Goal: Transaction & Acquisition: Purchase product/service

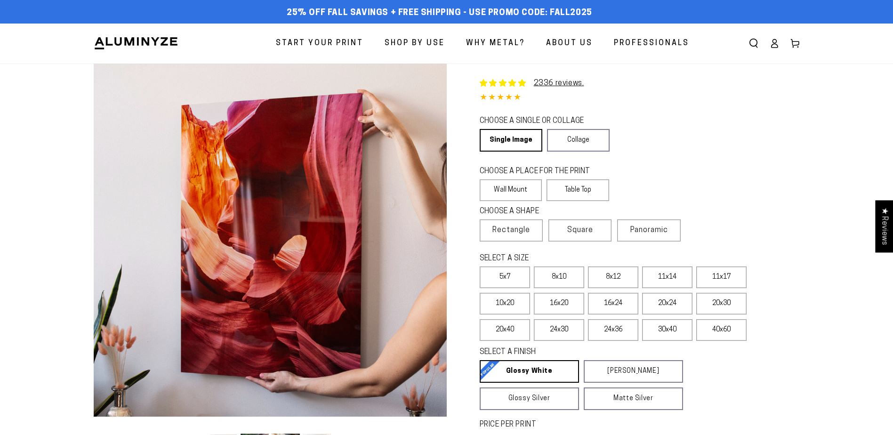
select select "**********"
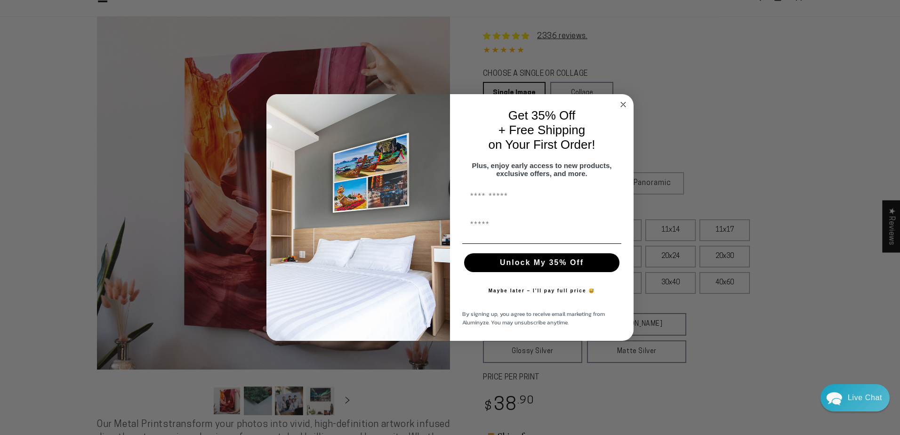
click at [623, 101] on circle "Close dialog" at bounding box center [623, 104] width 11 height 11
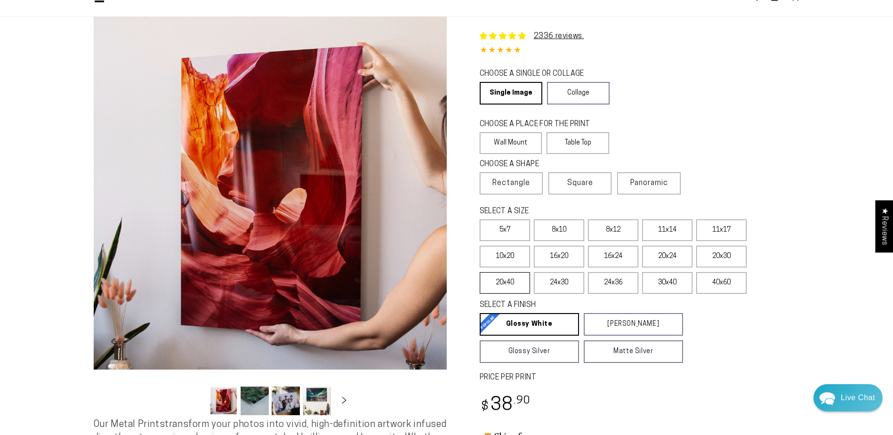
click at [516, 283] on label "20x40" at bounding box center [505, 283] width 50 height 22
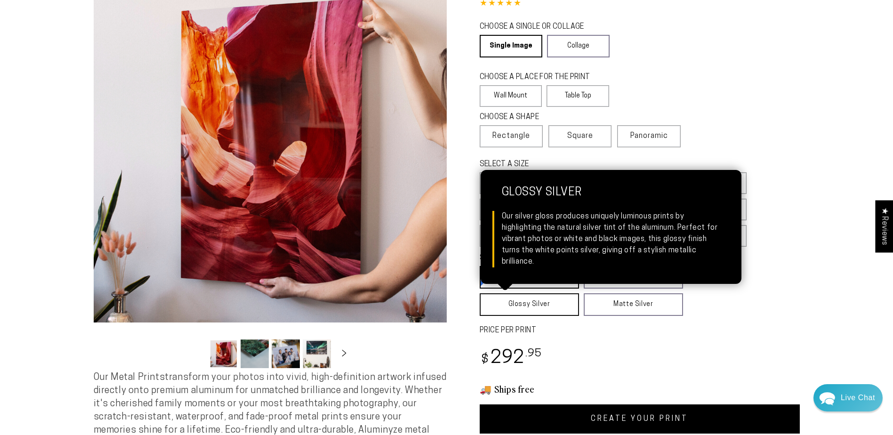
click at [507, 303] on link "Glossy Silver Glossy Silver Our silver gloss produces uniquely luminous prints …" at bounding box center [529, 304] width 99 height 23
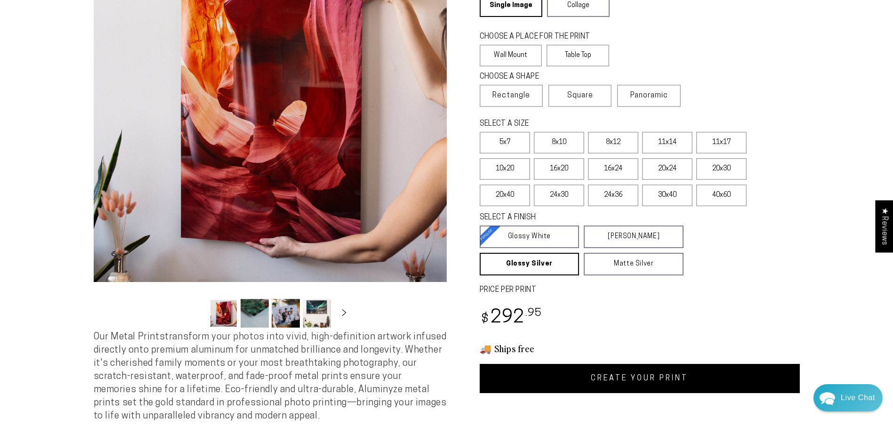
scroll to position [188, 0]
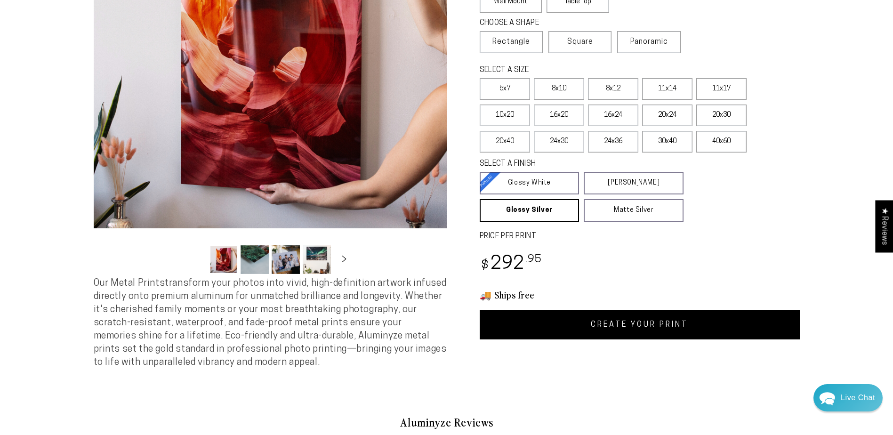
click at [639, 321] on link "CREATE YOUR PRINT" at bounding box center [640, 324] width 320 height 29
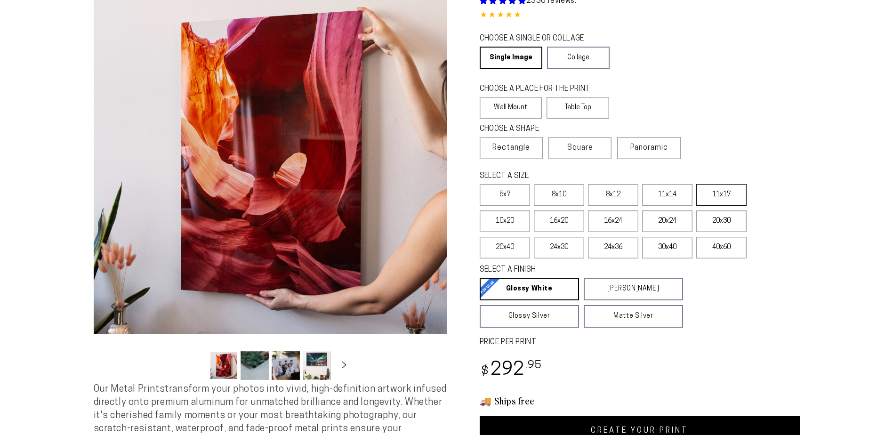
scroll to position [47, 0]
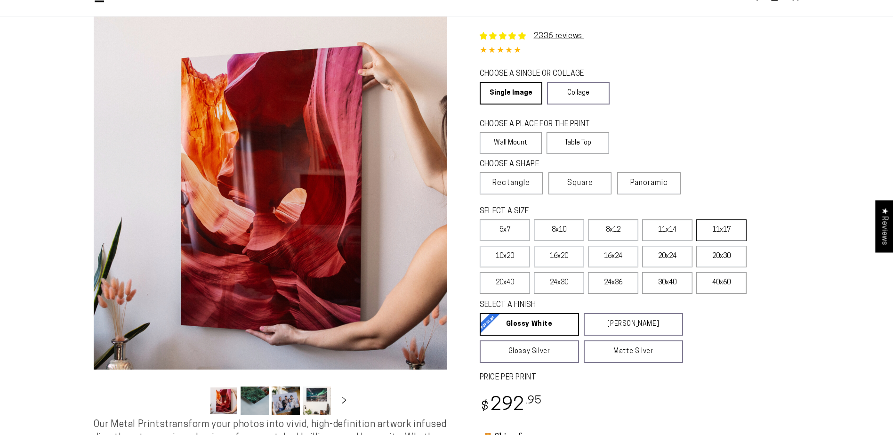
select select "**********"
click at [720, 231] on label "11x17" at bounding box center [721, 230] width 50 height 22
click at [511, 234] on label "5x7" at bounding box center [505, 230] width 50 height 22
click at [567, 232] on label "8x10" at bounding box center [559, 230] width 50 height 22
click at [617, 231] on label "8x12" at bounding box center [613, 230] width 50 height 22
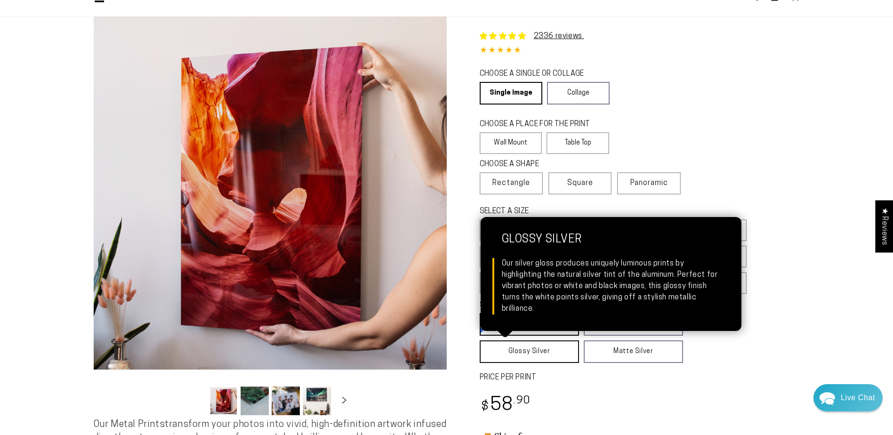
click at [535, 353] on link "Glossy Silver Glossy Silver Our silver gloss produces uniquely luminous prints …" at bounding box center [529, 351] width 99 height 23
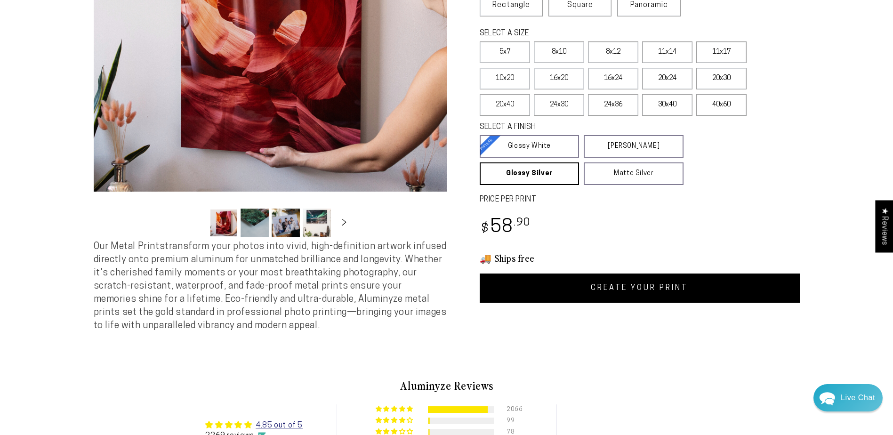
scroll to position [235, 0]
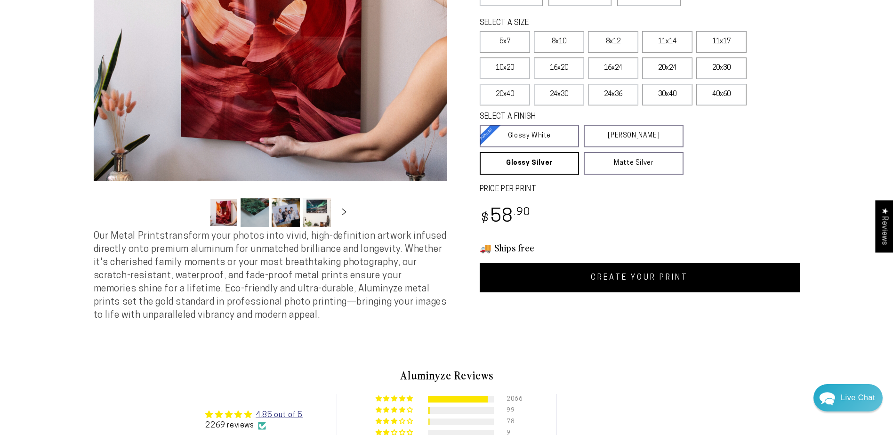
click at [617, 276] on link "CREATE YOUR PRINT" at bounding box center [640, 277] width 320 height 29
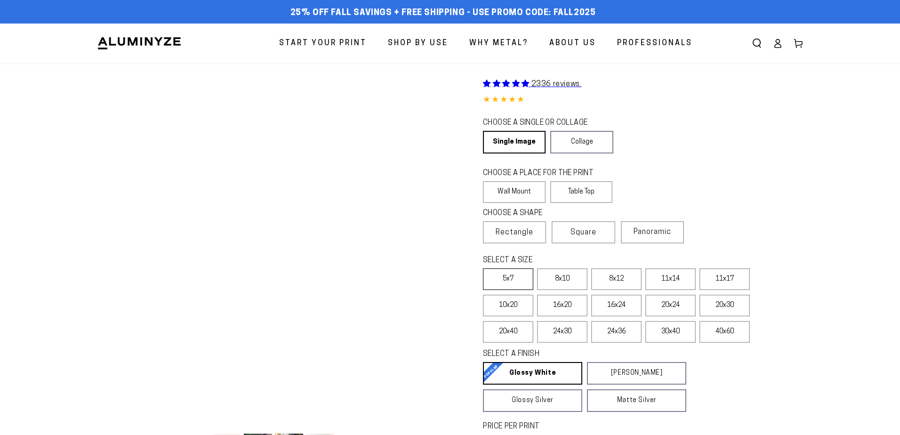
click at [508, 268] on label "5x7" at bounding box center [508, 279] width 50 height 22
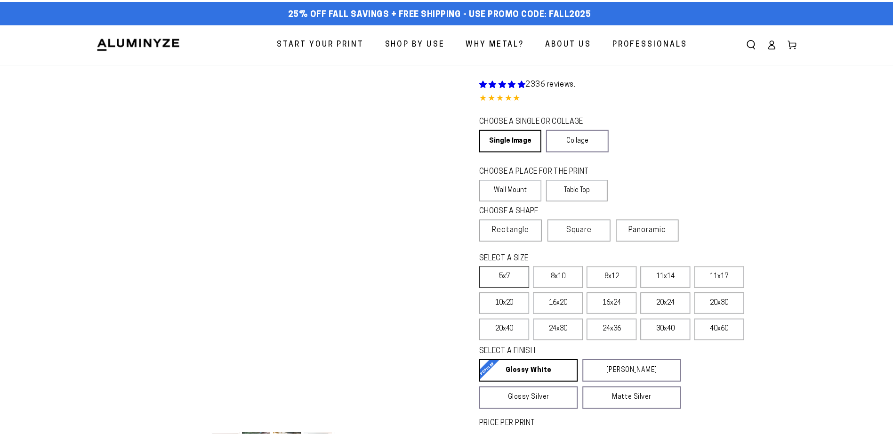
scroll to position [235, 0]
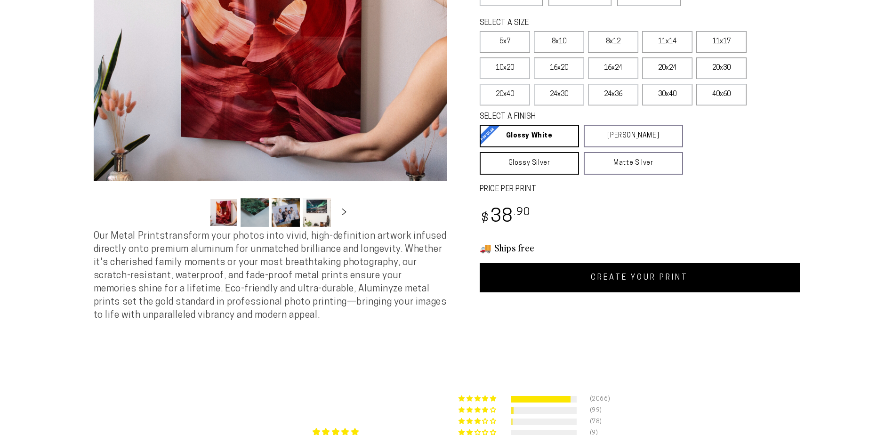
click at [528, 168] on link "Glossy Silver Glossy Silver Our silver gloss produces uniquely luminous prints …" at bounding box center [529, 163] width 99 height 23
click at [626, 279] on link "CREATE YOUR PRINT" at bounding box center [640, 277] width 320 height 29
